Goal: Transaction & Acquisition: Book appointment/travel/reservation

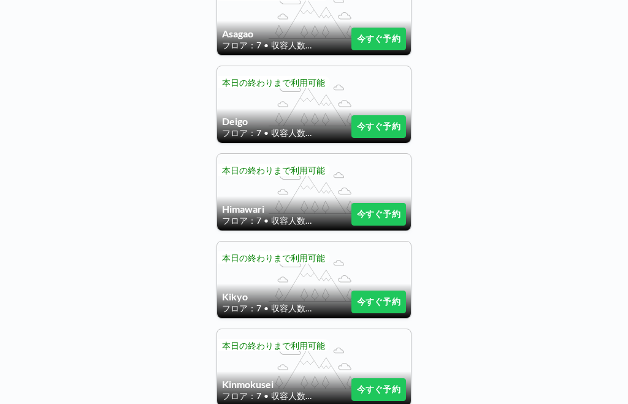
scroll to position [400, 0]
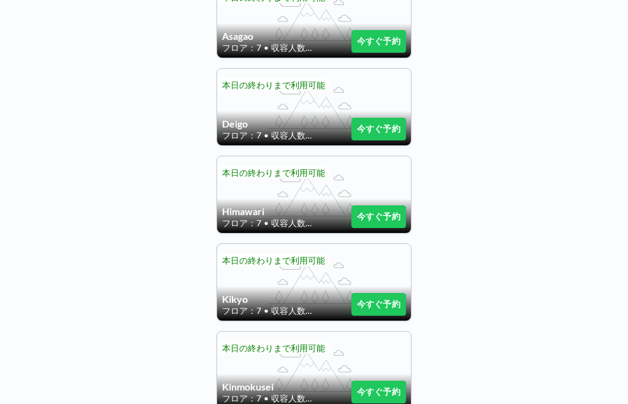
click at [376, 221] on button "今すぐ予約" at bounding box center [379, 217] width 55 height 23
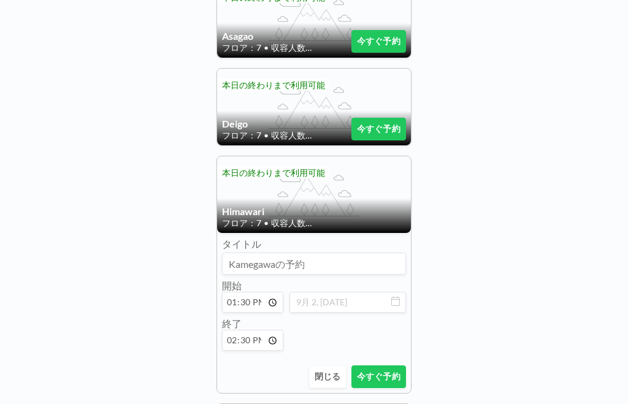
click at [257, 310] on input "13:30" at bounding box center [252, 302] width 61 height 21
type input "18:30"
type input "18:45"
type input "16:00"
click at [253, 345] on input "18:45" at bounding box center [252, 340] width 61 height 21
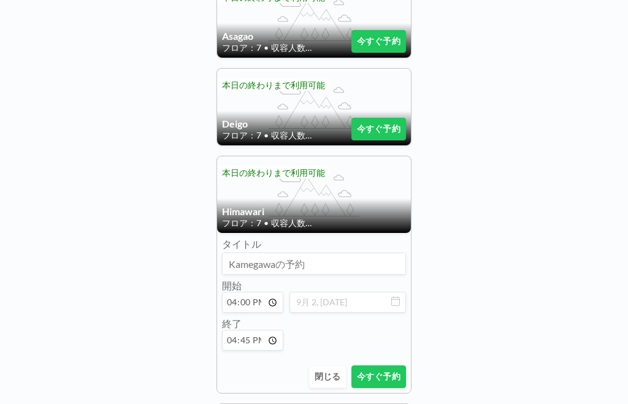
type input "16:30"
click at [386, 385] on button "今すぐ予約" at bounding box center [379, 377] width 55 height 23
click at [397, 381] on button "今すぐ予約" at bounding box center [379, 377] width 55 height 23
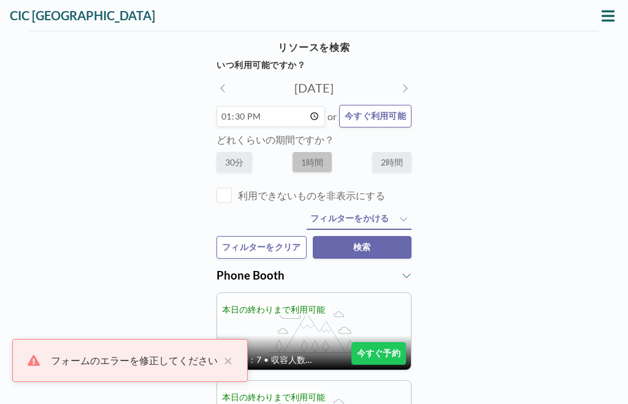
scroll to position [0, 0]
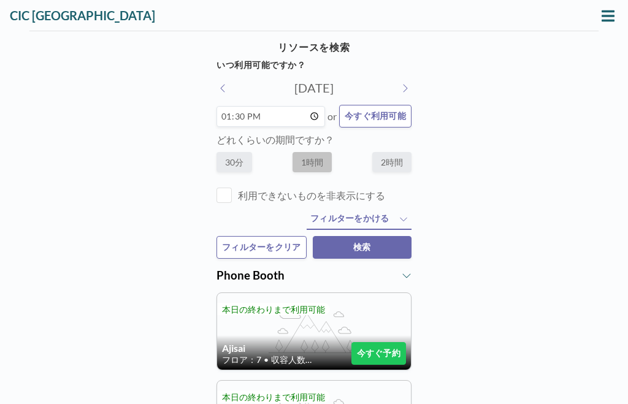
click at [276, 118] on input "13:30" at bounding box center [271, 116] width 109 height 21
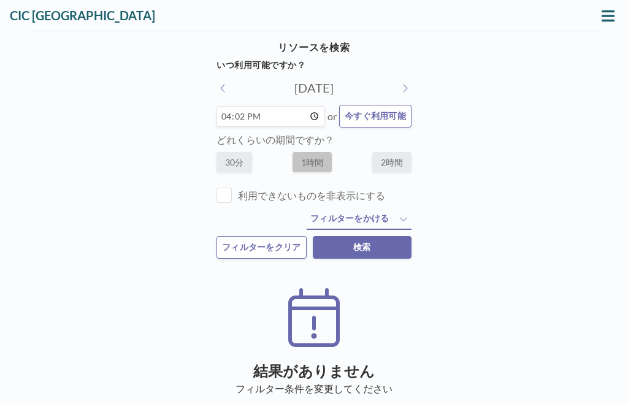
type input "16:00"
click at [381, 257] on button "検索" at bounding box center [362, 247] width 99 height 23
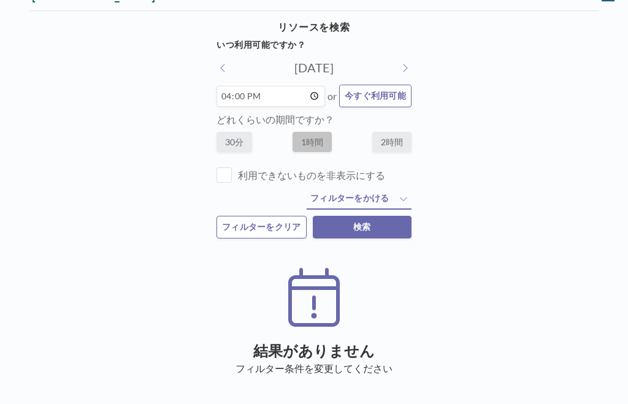
scroll to position [26, 0]
click at [390, 226] on button "検索" at bounding box center [362, 227] width 99 height 23
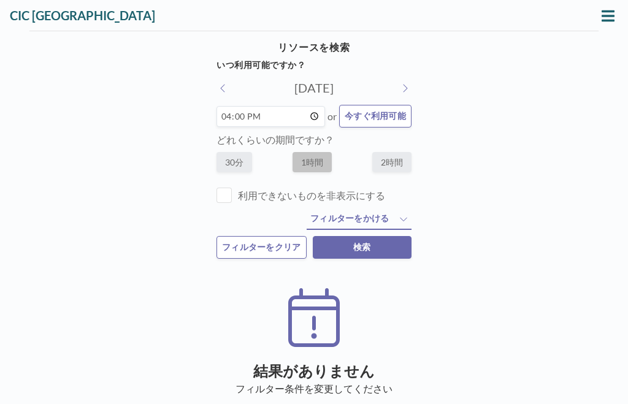
scroll to position [0, 0]
click at [461, 4] on div "CIC [GEOGRAPHIC_DATA]" at bounding box center [314, 15] width 628 height 31
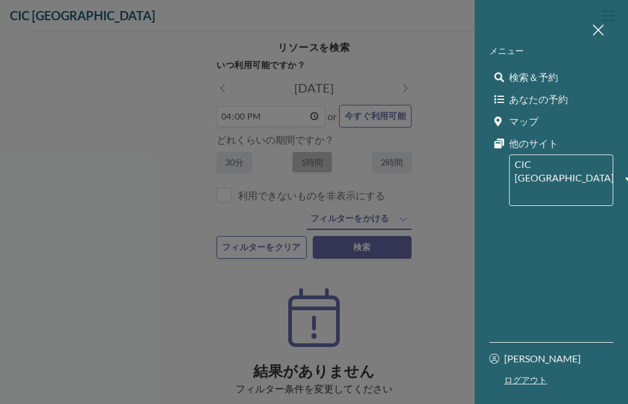
click at [544, 82] on span "検索＆予約" at bounding box center [533, 77] width 49 height 12
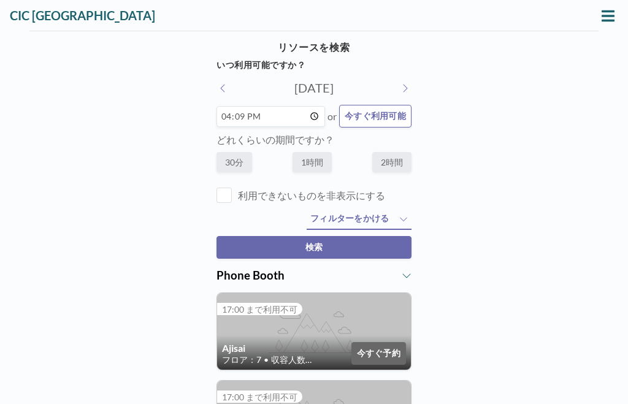
click at [306, 115] on input "16:09" at bounding box center [271, 116] width 109 height 21
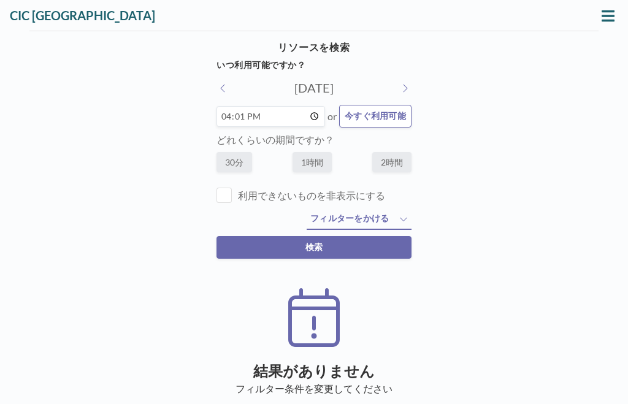
type input "16:00"
click at [240, 164] on label "30分" at bounding box center [235, 162] width 36 height 20
radio input "true"
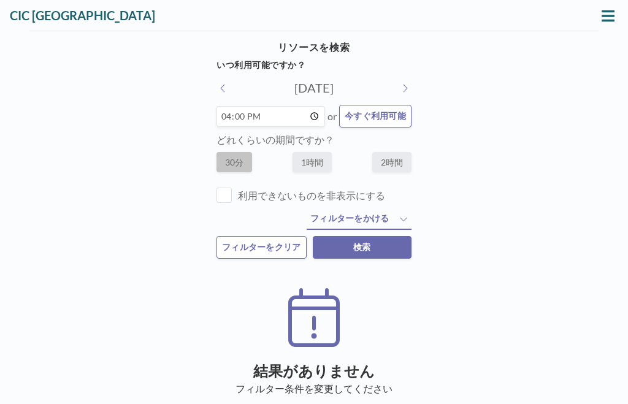
click at [386, 259] on button "検索" at bounding box center [362, 247] width 99 height 23
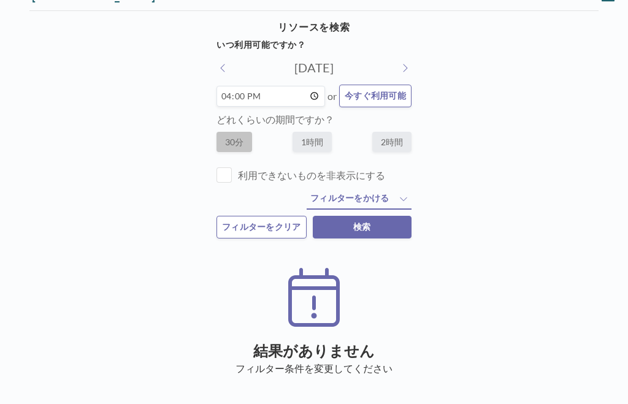
scroll to position [26, 0]
click at [385, 226] on button "検索" at bounding box center [362, 227] width 99 height 23
click at [392, 85] on button "今すぐ利用可能" at bounding box center [375, 96] width 72 height 23
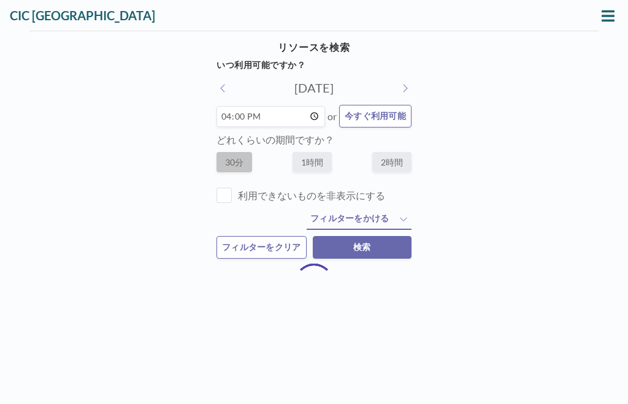
type input "16:09"
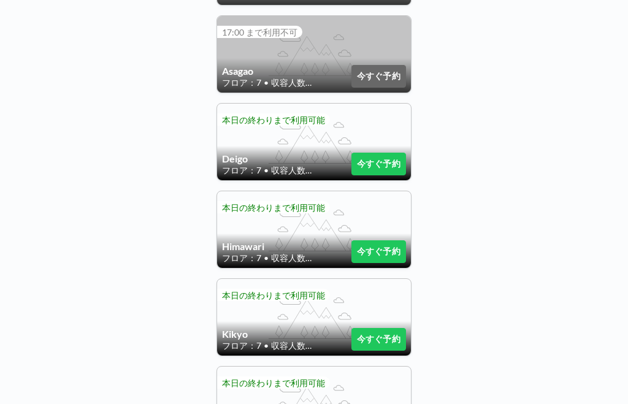
scroll to position [365, 0]
click at [397, 257] on button "今すぐ予約" at bounding box center [379, 252] width 55 height 23
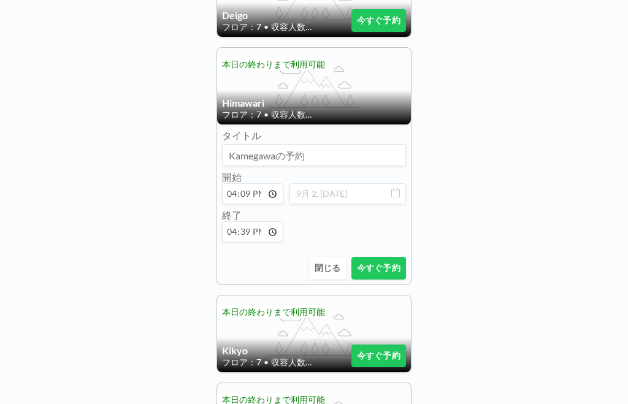
scroll to position [511, 0]
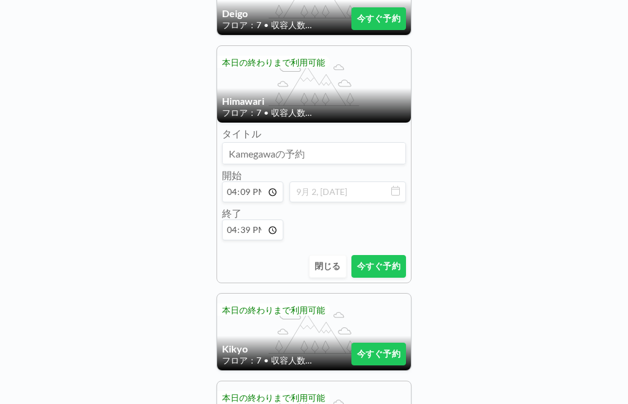
click at [388, 276] on button "今すぐ予約" at bounding box center [379, 266] width 55 height 23
